Goal: Task Accomplishment & Management: Manage account settings

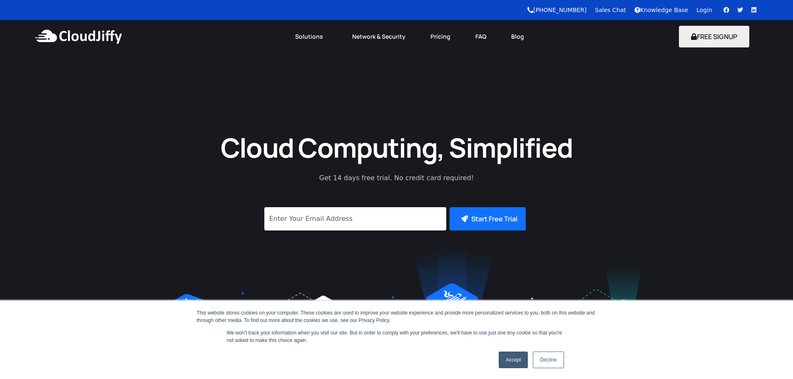
click at [703, 12] on link "Login" at bounding box center [705, 10] width 16 height 7
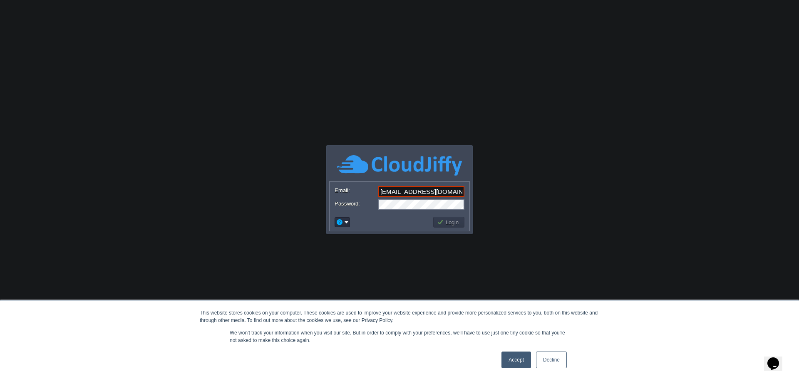
scroll to position [0, 1]
type input "[EMAIL_ADDRESS][DOMAIN_NAME]"
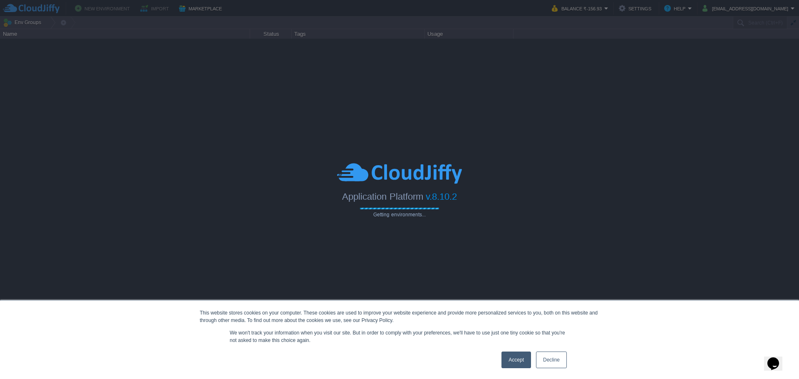
type input "Search (Ctrl+F)"
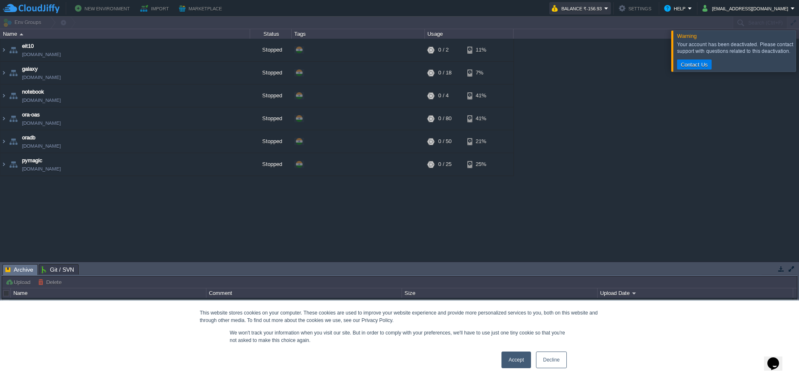
click at [595, 9] on button "Balance ₹-156.93" at bounding box center [578, 8] width 52 height 10
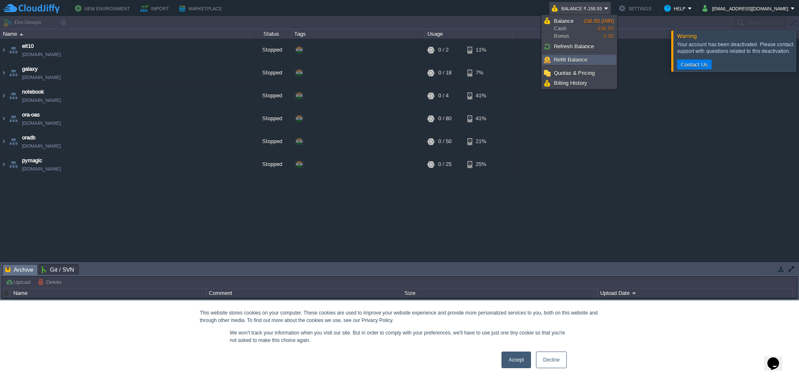
click at [579, 57] on span "Refill Balance" at bounding box center [570, 60] width 33 height 6
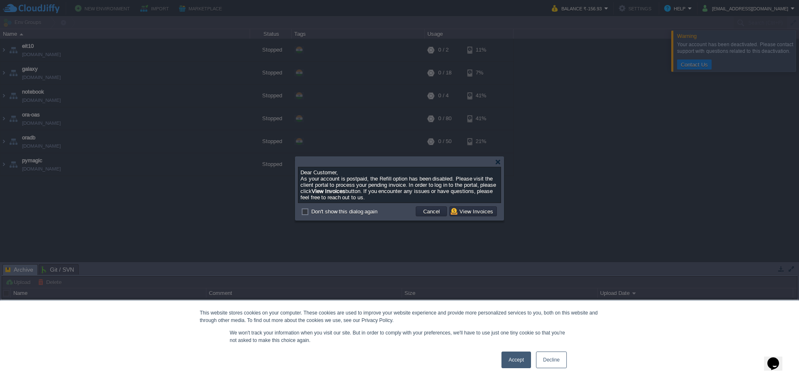
click at [414, 190] on div "Dear Customer, As your account is postpaid, the Refill option has been disabled…" at bounding box center [400, 184] width 198 height 31
click at [434, 209] on td "Cancel" at bounding box center [431, 212] width 31 height 10
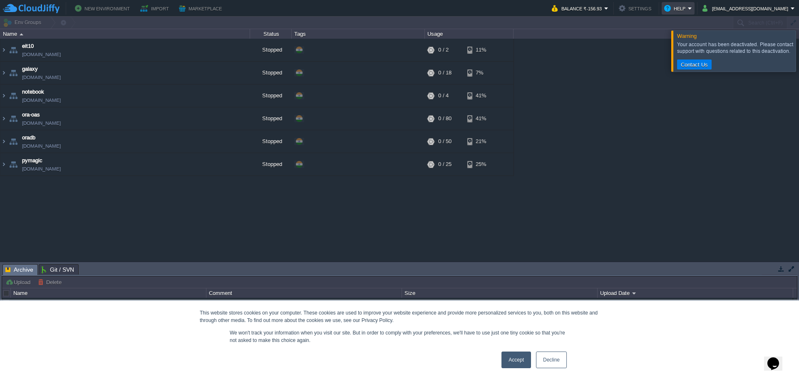
click at [684, 8] on button "Help" at bounding box center [677, 8] width 24 height 10
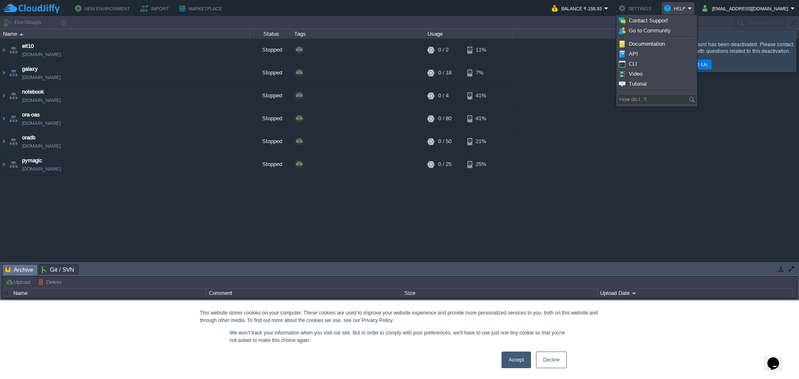
drag, startPoint x: 736, startPoint y: 113, endPoint x: 730, endPoint y: 90, distance: 23.9
click at [736, 114] on div "eit10 eit10.cloudjiffy.net Stopped + Add to Env Group RAM 0% CPU 0% 0 / 2 11% g…" at bounding box center [399, 150] width 799 height 223
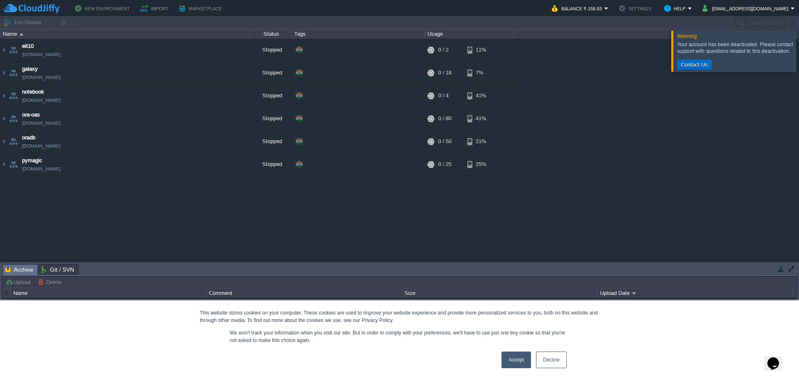
click at [691, 65] on button "Contact Us" at bounding box center [695, 64] width 32 height 7
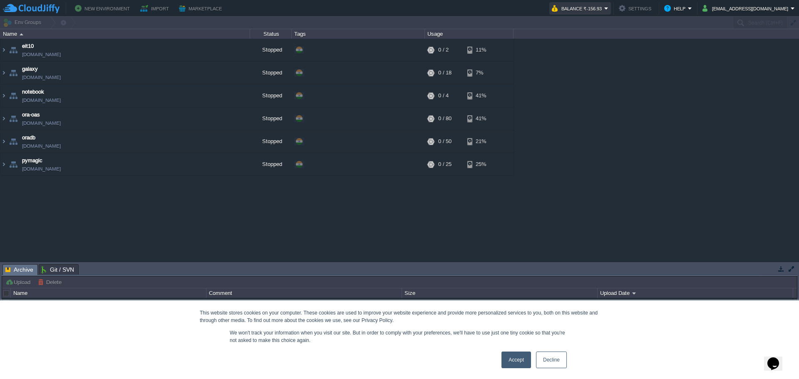
click at [605, 8] on button "Balance ₹-156.93" at bounding box center [578, 8] width 52 height 10
click at [677, 10] on button "Help" at bounding box center [677, 8] width 24 height 10
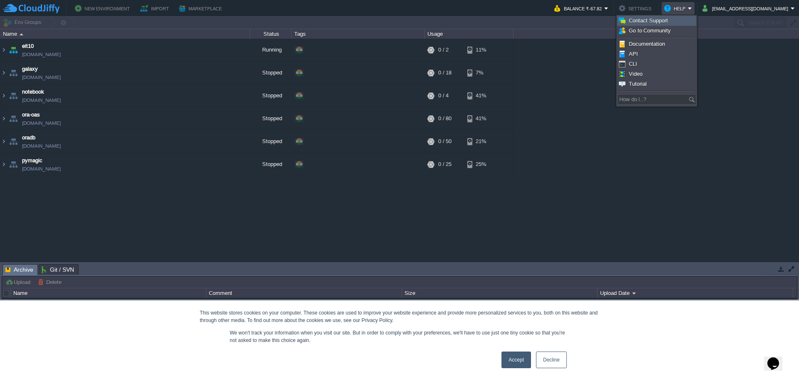
click at [660, 23] on span "Contact Support" at bounding box center [648, 20] width 39 height 6
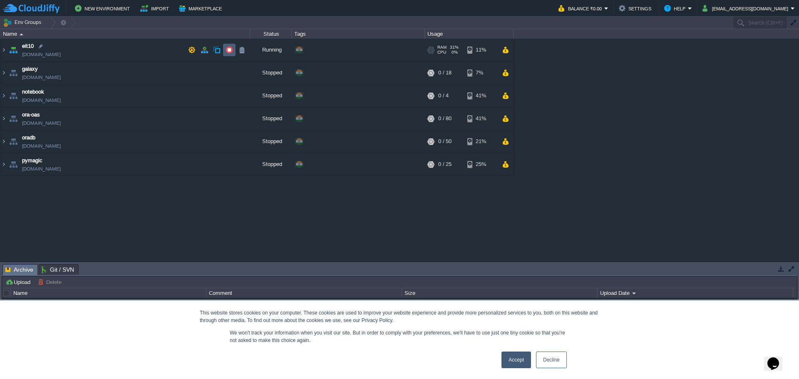
click at [231, 47] on button "button" at bounding box center [229, 49] width 7 height 7
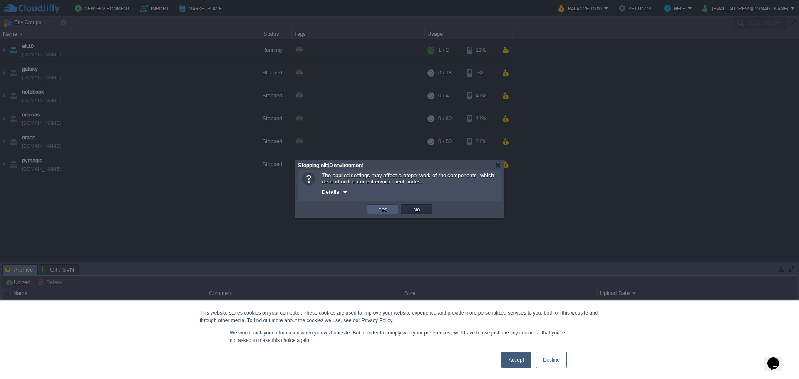
click at [386, 210] on button "Yes" at bounding box center [383, 209] width 14 height 7
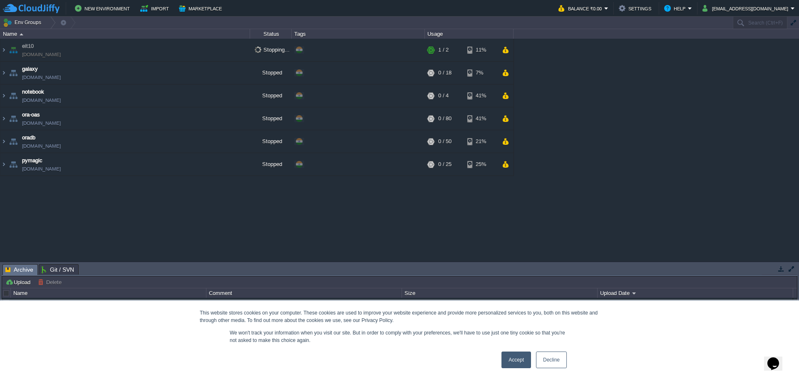
click at [547, 362] on link "Decline" at bounding box center [551, 360] width 31 height 17
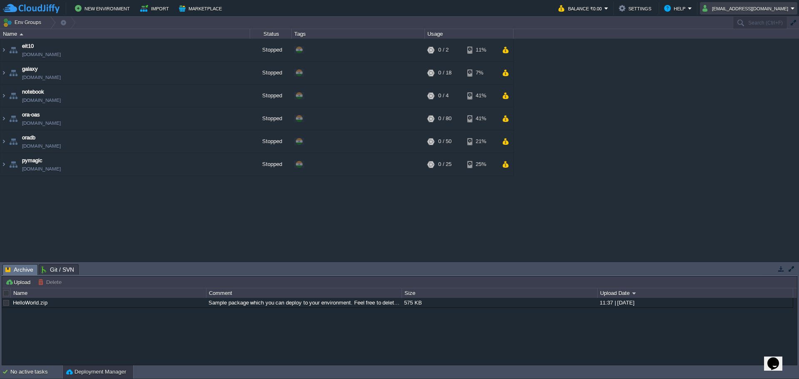
click at [722, 7] on button "meteoroidcomstar@gmail.com" at bounding box center [747, 8] width 88 height 10
click at [716, 43] on span "Sign out" at bounding box center [725, 44] width 20 height 6
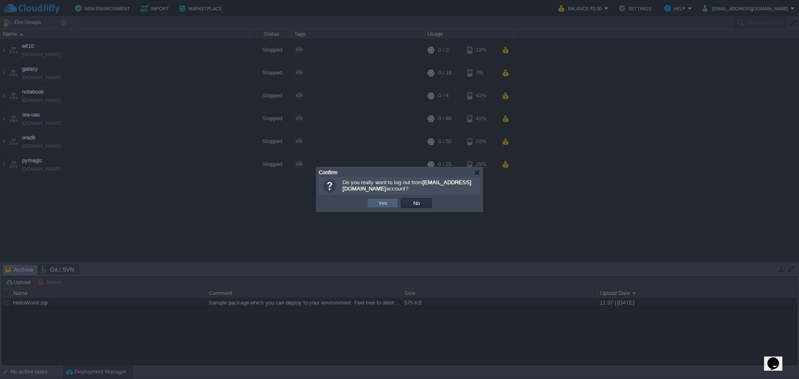
click at [381, 199] on td "Yes" at bounding box center [382, 203] width 31 height 10
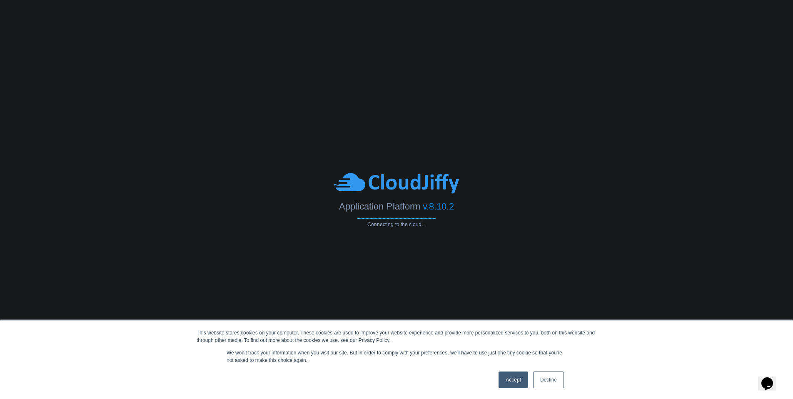
click at [546, 383] on link "Decline" at bounding box center [548, 379] width 31 height 17
click at [546, 383] on body "This website stores cookies on your computer. These cookies are used to improve…" at bounding box center [396, 199] width 793 height 399
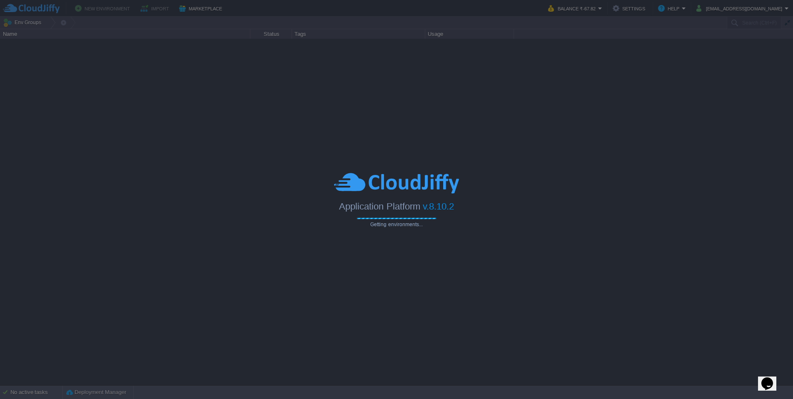
type input "Search (Ctrl+F)"
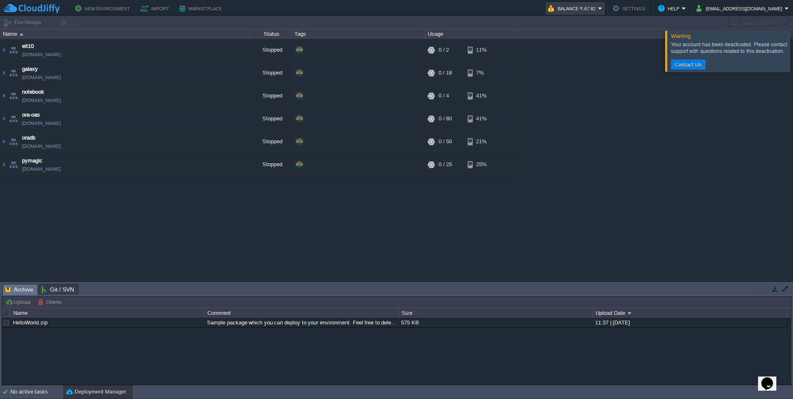
click at [590, 10] on button "Balance ₹-67.82" at bounding box center [573, 8] width 50 height 10
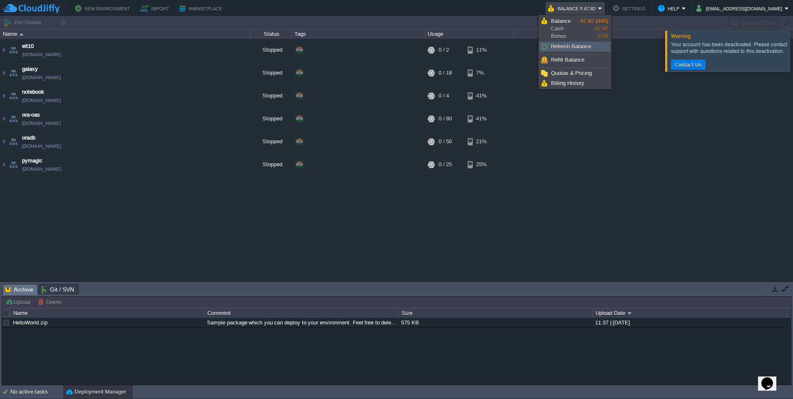
click at [572, 45] on span "Refresh Balance" at bounding box center [571, 46] width 40 height 6
click at [565, 60] on span "Refill Balance" at bounding box center [567, 60] width 33 height 6
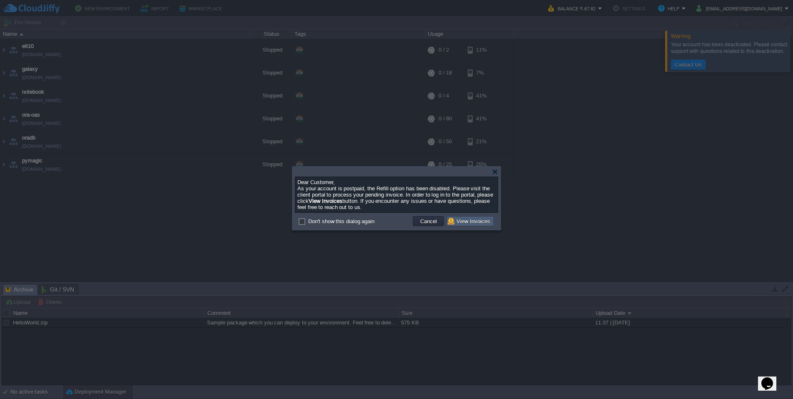
click at [467, 225] on button "View Invoices" at bounding box center [470, 220] width 45 height 7
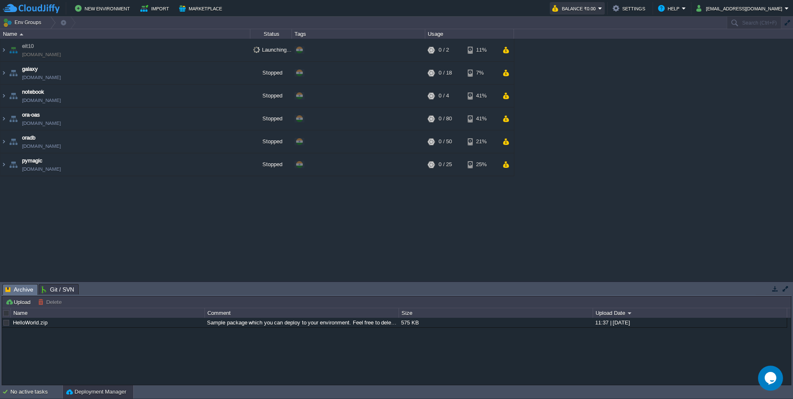
click at [592, 7] on button "Balance ₹0.00" at bounding box center [575, 8] width 46 height 10
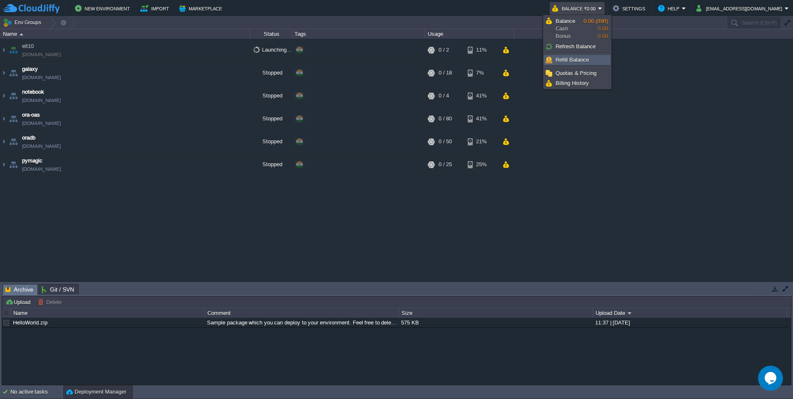
click at [570, 55] on li "Refill Balance" at bounding box center [577, 60] width 67 height 10
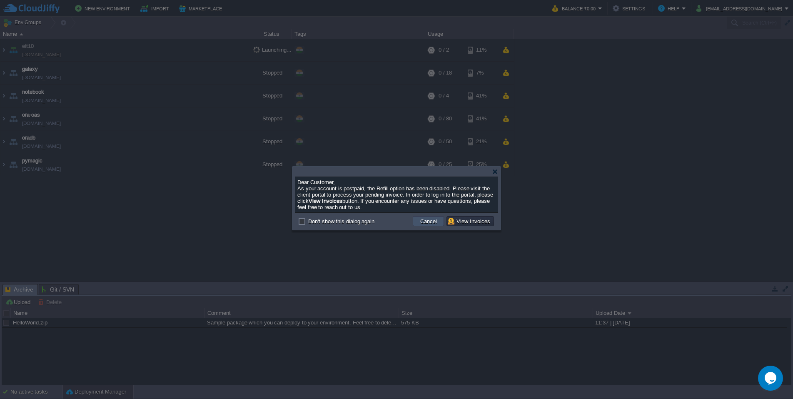
click at [424, 224] on button "Cancel" at bounding box center [429, 220] width 22 height 7
